Goal: Transaction & Acquisition: Book appointment/travel/reservation

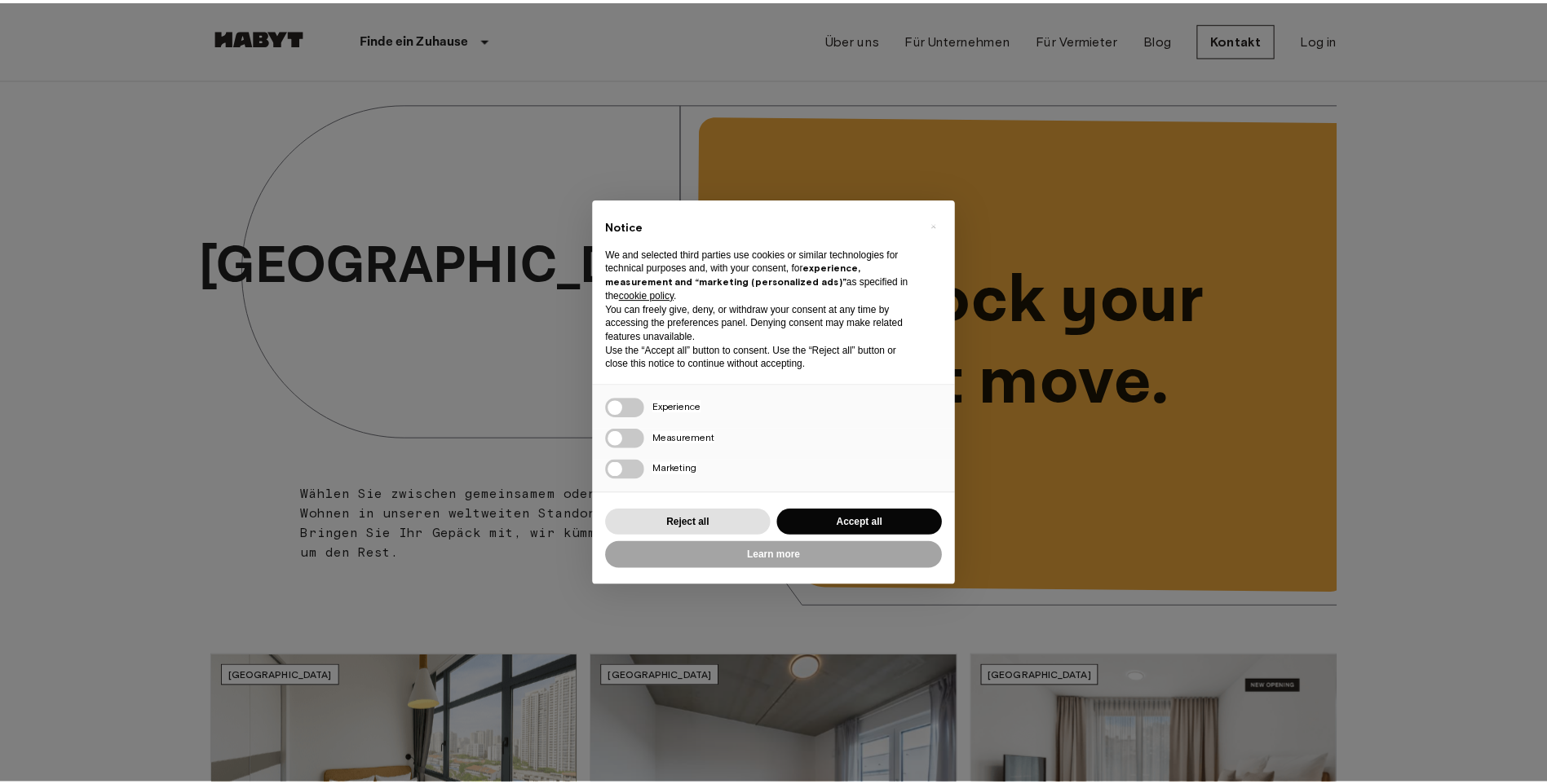
scroll to position [326, 0]
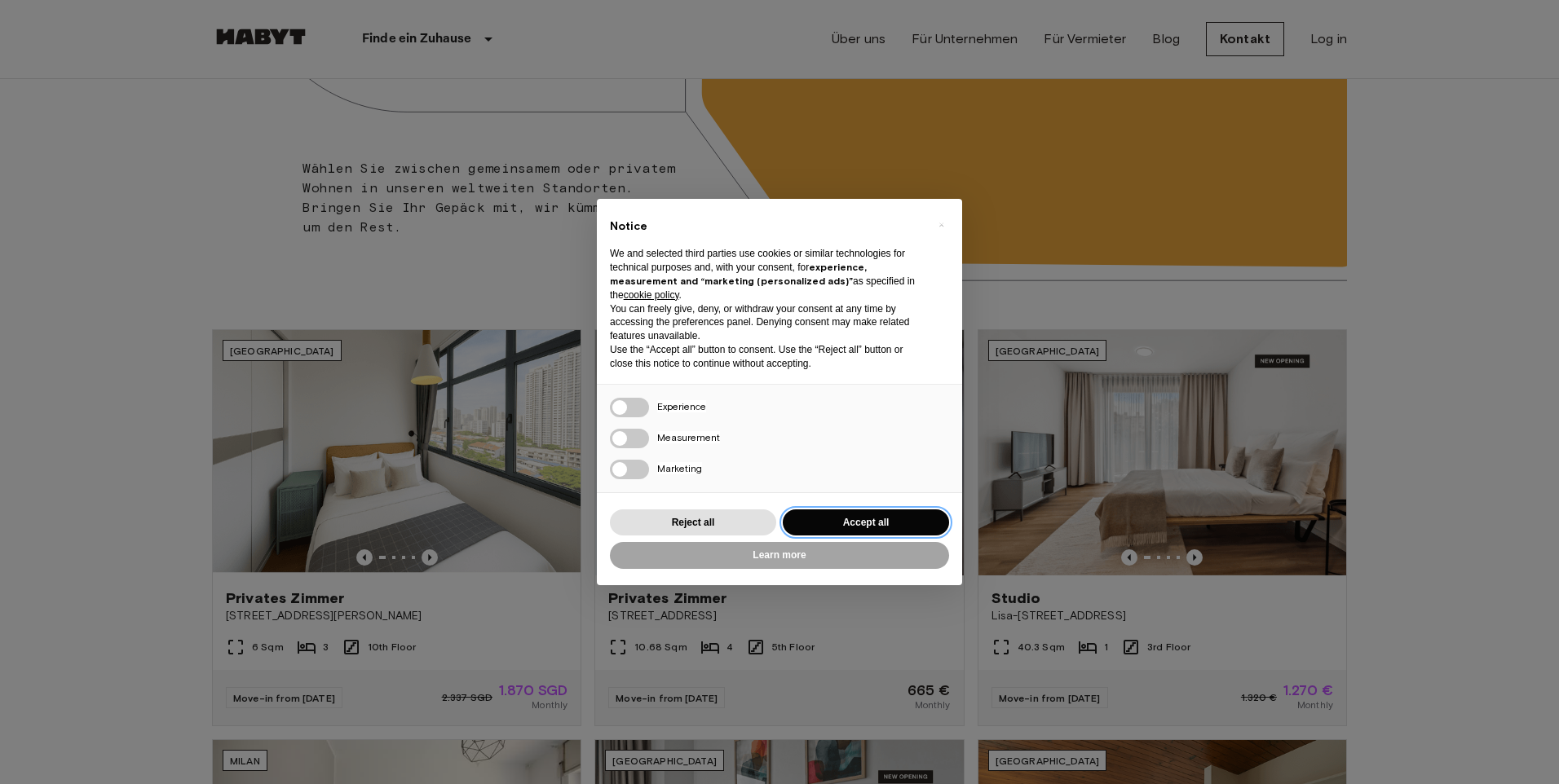
click at [846, 526] on button "Accept all" at bounding box center [865, 523] width 166 height 27
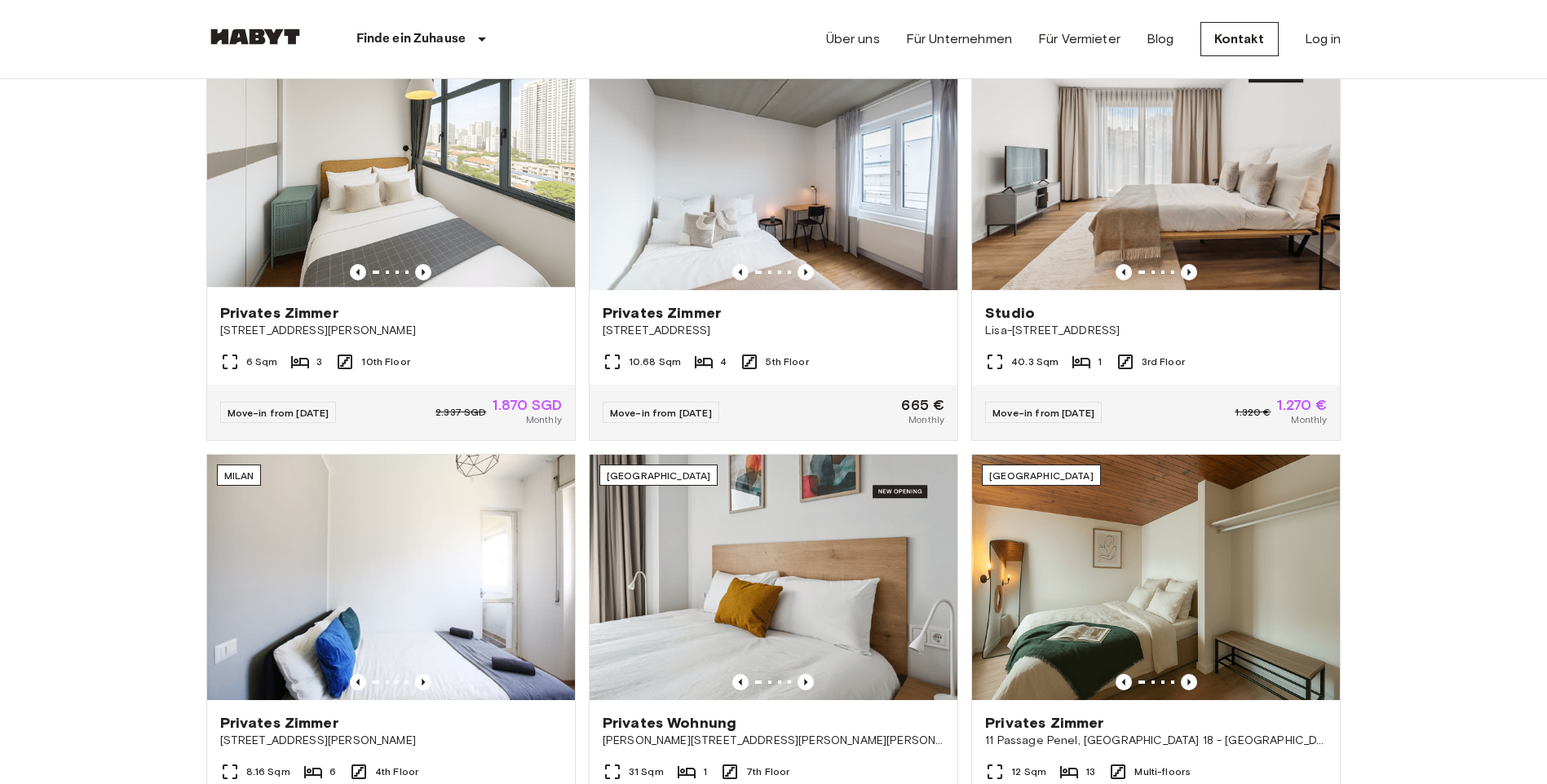
scroll to position [652, 0]
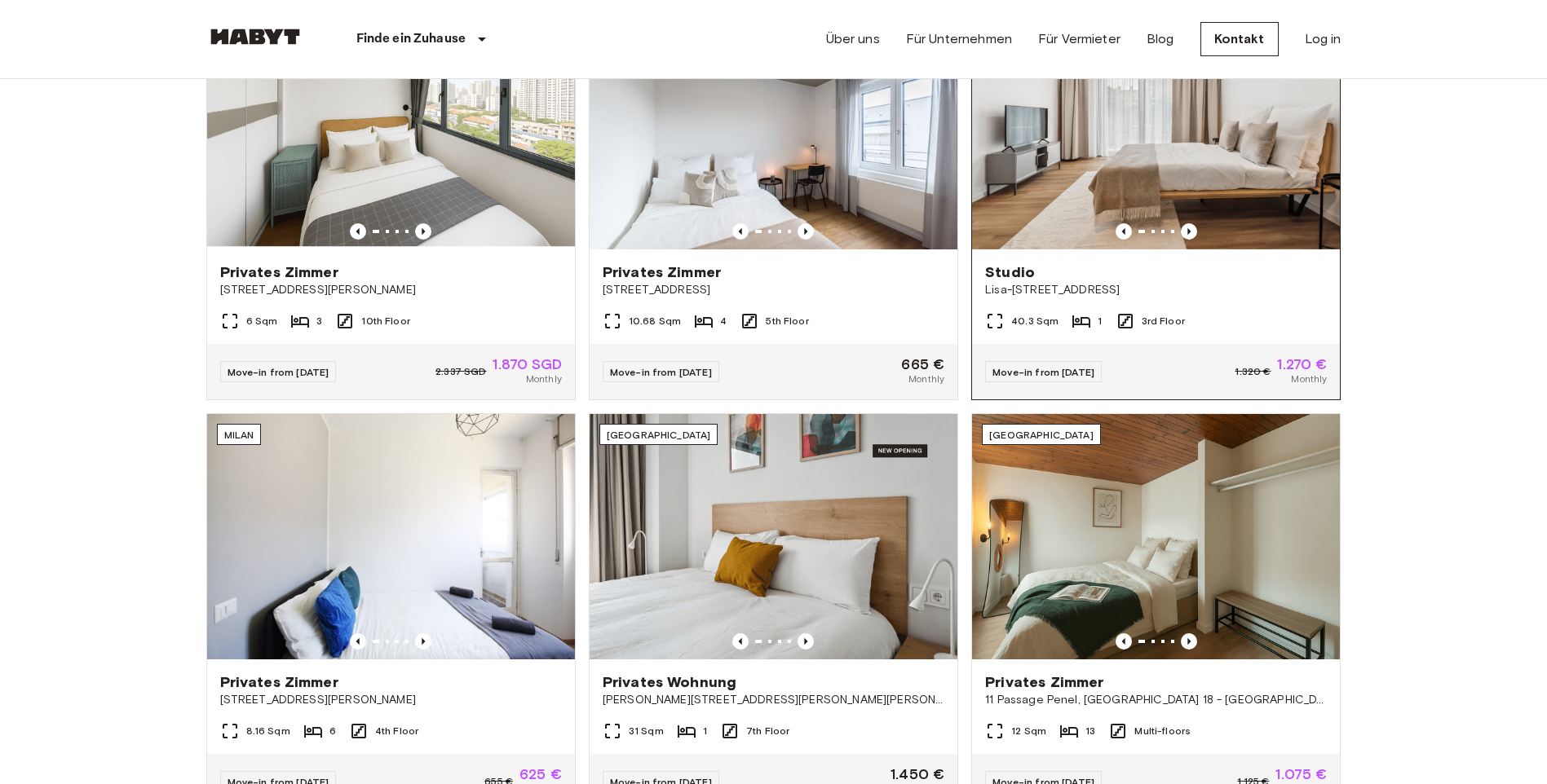
click at [1197, 204] on img at bounding box center [1156, 126] width 368 height 245
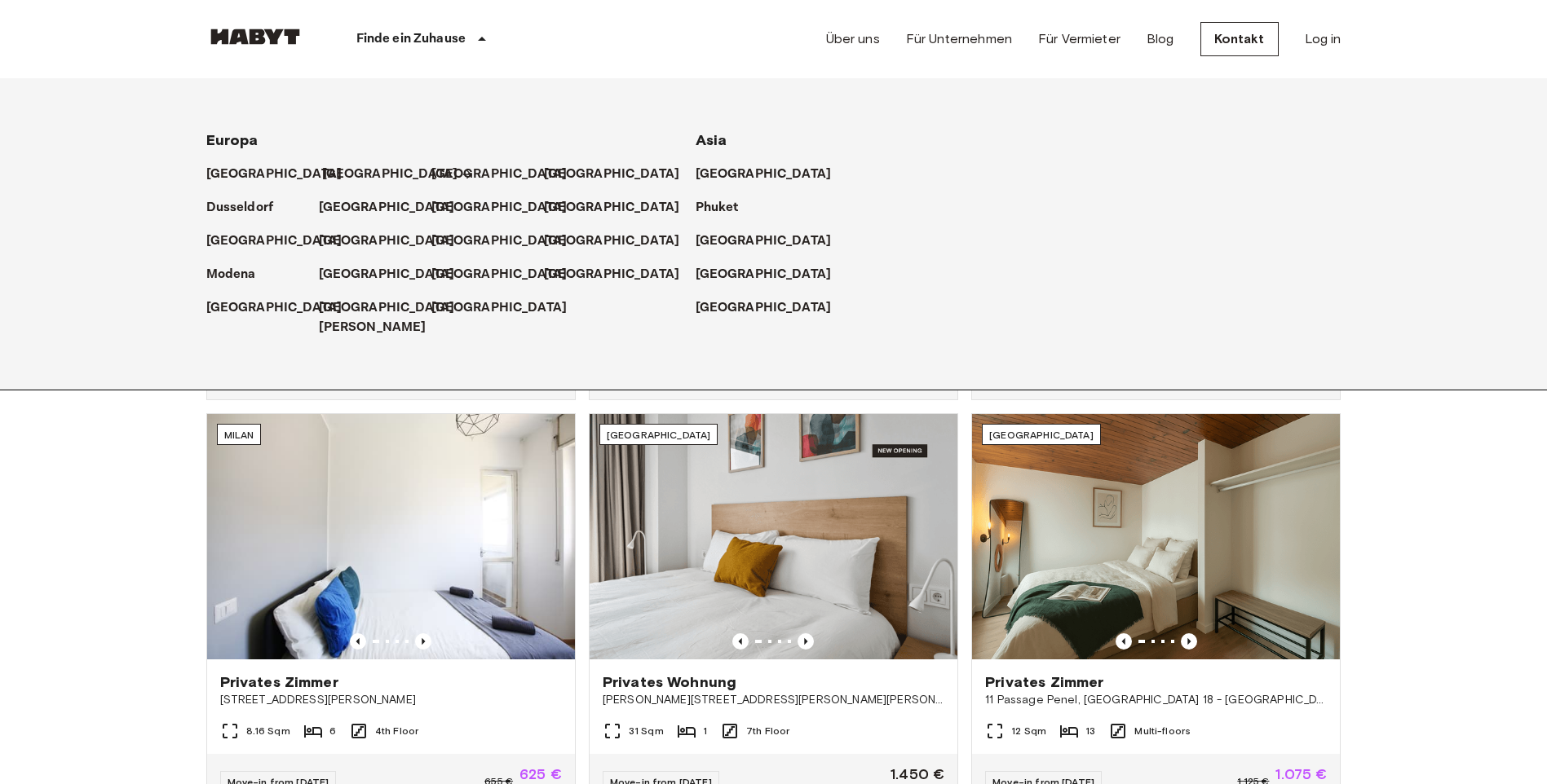
click at [347, 170] on p "[GEOGRAPHIC_DATA]" at bounding box center [390, 175] width 136 height 20
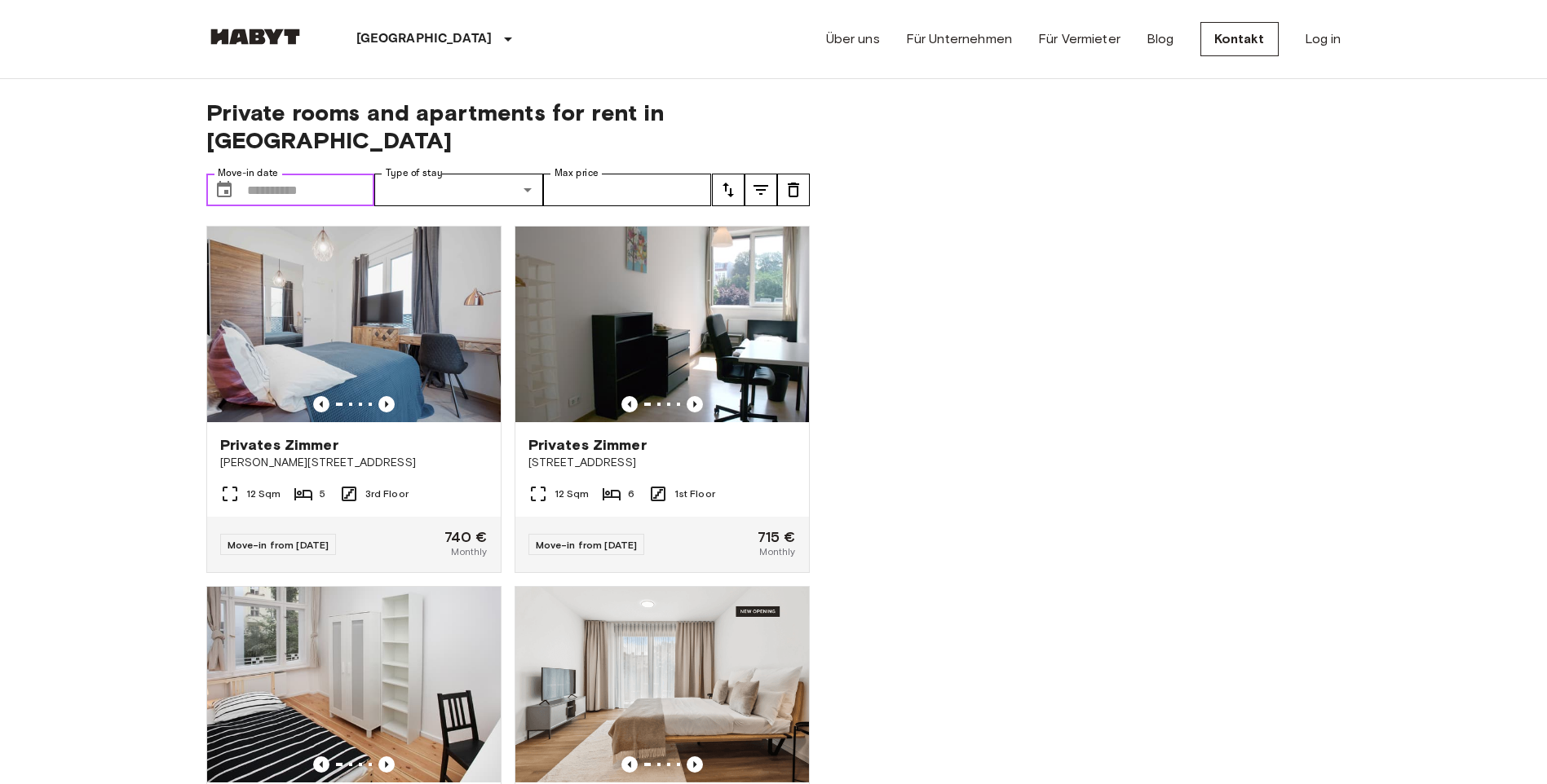
click at [300, 174] on input "Move-in date" at bounding box center [311, 190] width 128 height 33
